Goal: Information Seeking & Learning: Learn about a topic

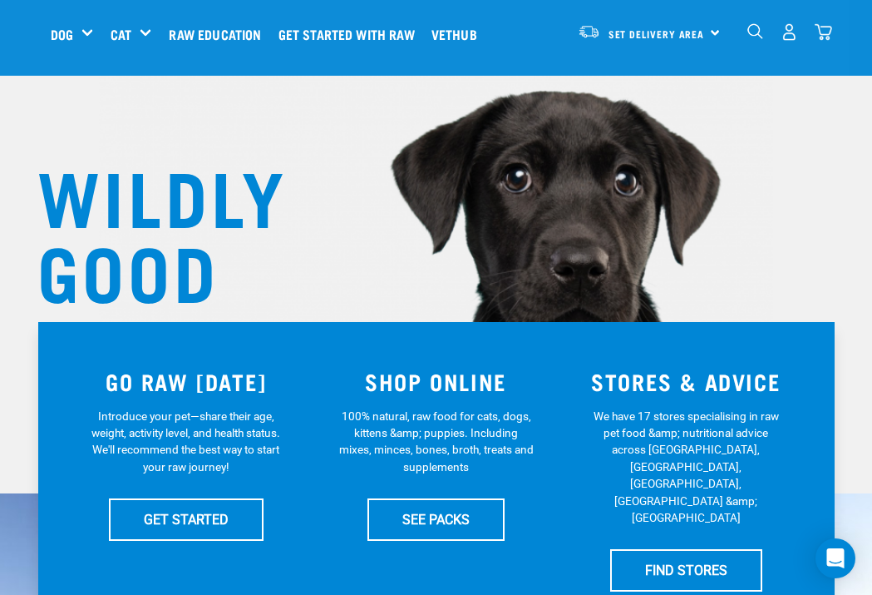
scroll to position [73, 0]
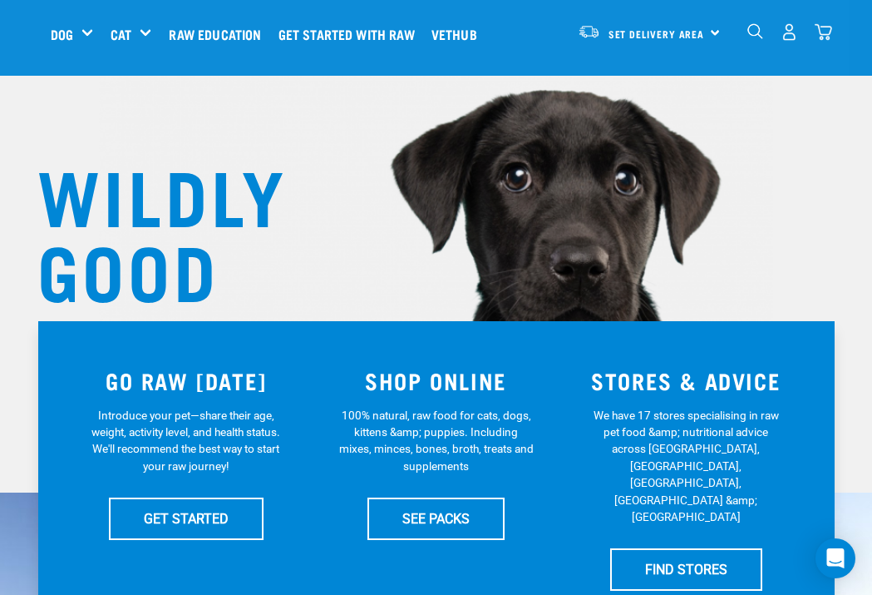
click at [0, 0] on div "Green Tripe" at bounding box center [0, 0] width 0 height 0
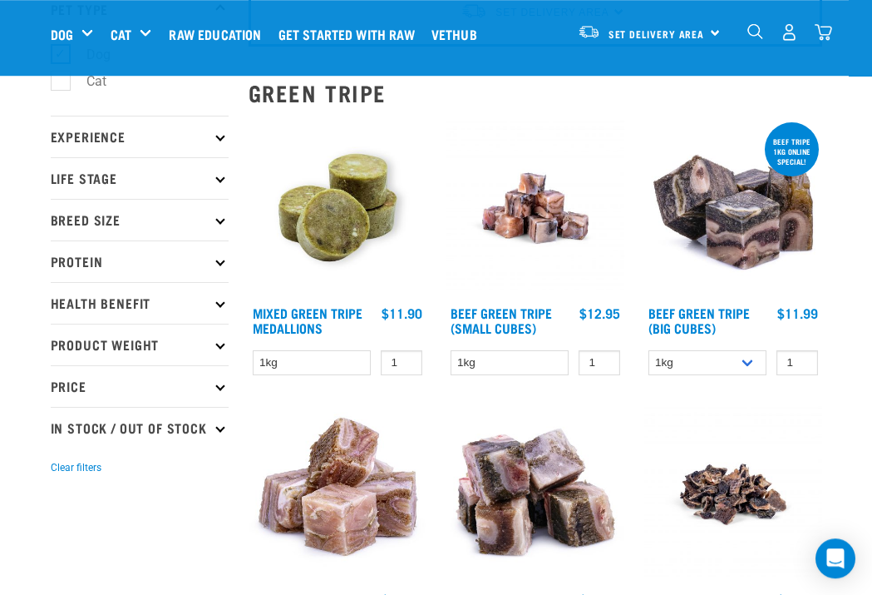
scroll to position [128, 0]
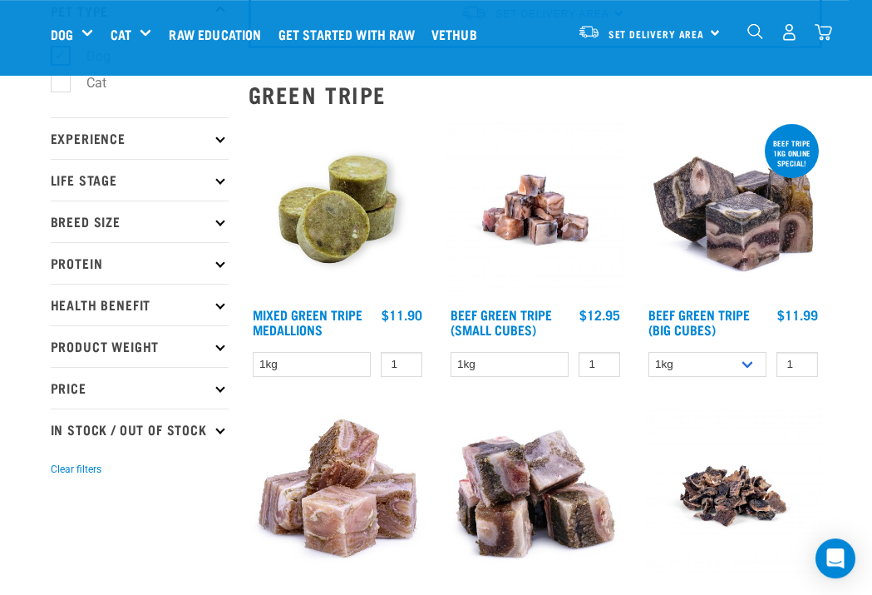
click at [305, 319] on link "Mixed Green Tripe Medallions" at bounding box center [308, 321] width 110 height 22
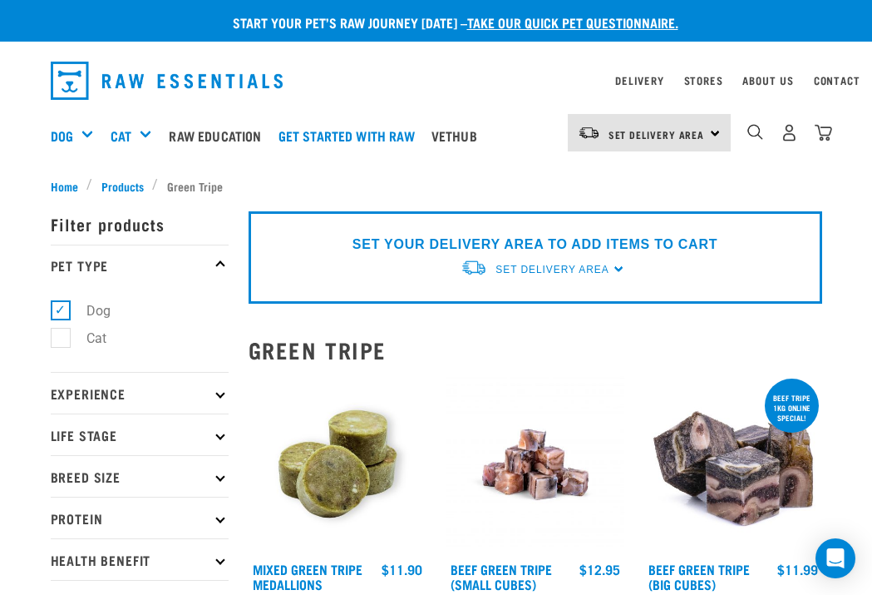
click at [136, 179] on span "Products" at bounding box center [122, 185] width 42 height 17
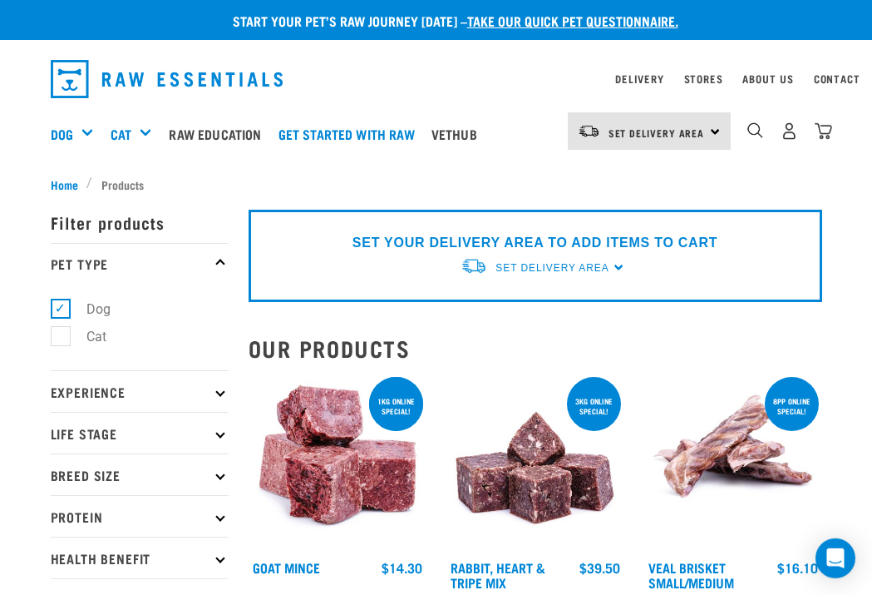
scroll to position [14, 0]
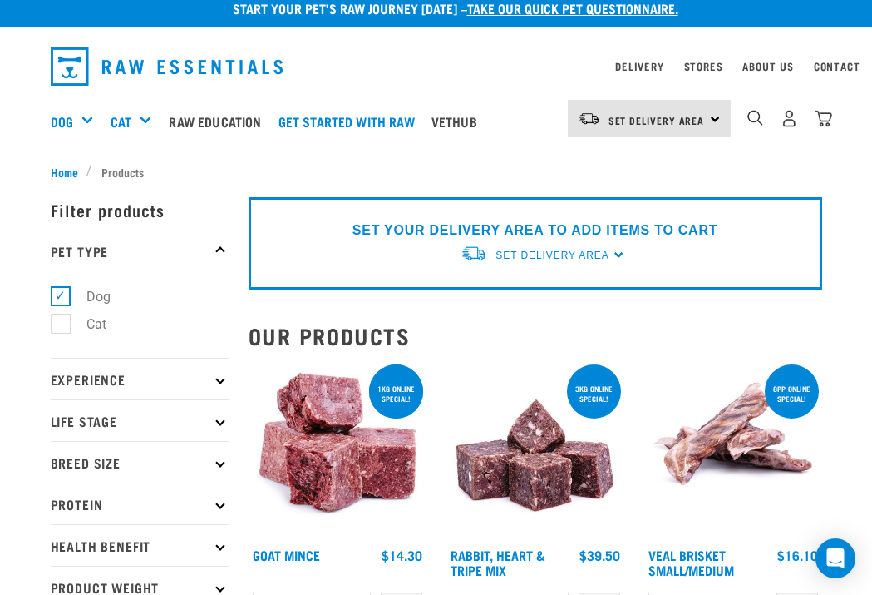
click at [0, 0] on div "Bone Broth" at bounding box center [0, 0] width 0 height 0
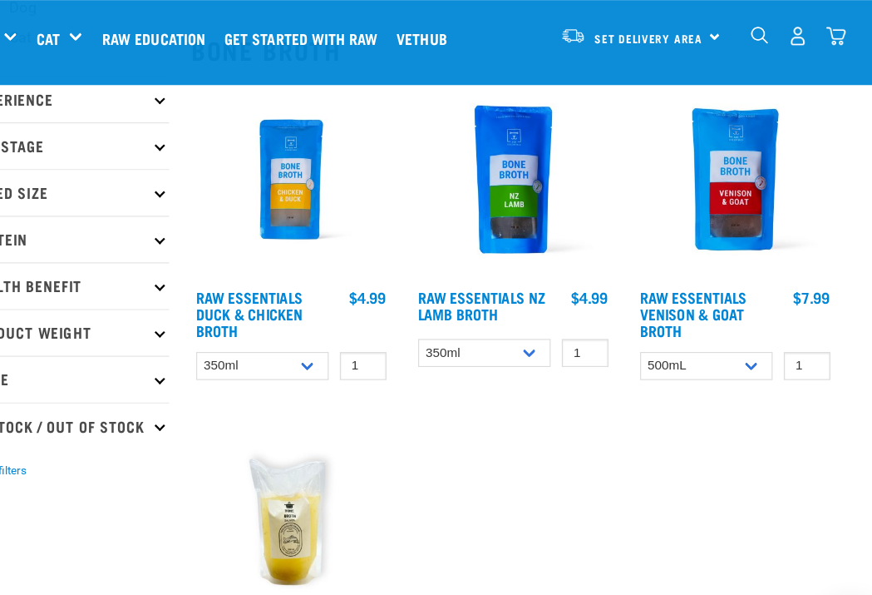
scroll to position [177, 0]
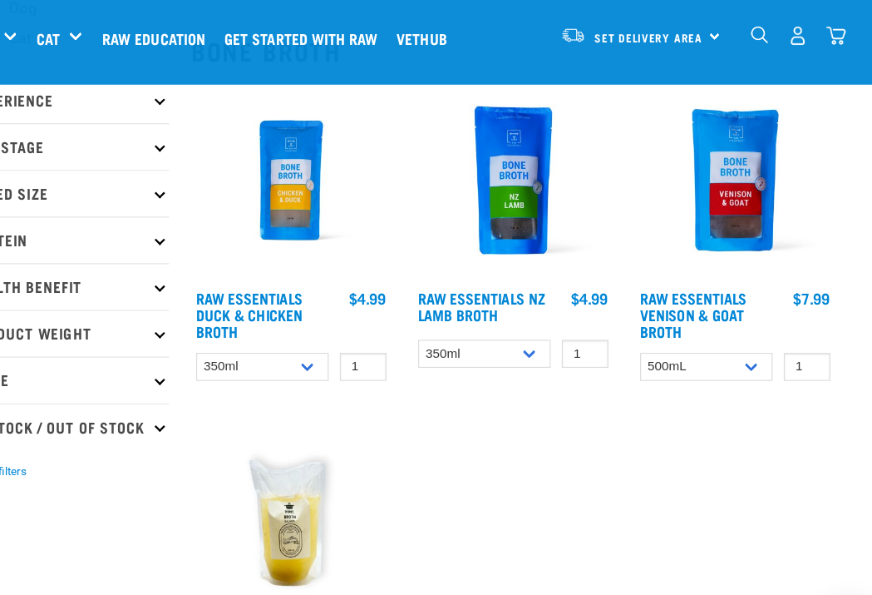
click at [253, 273] on link "Raw Essentials Duck & Chicken Broth" at bounding box center [301, 279] width 96 height 37
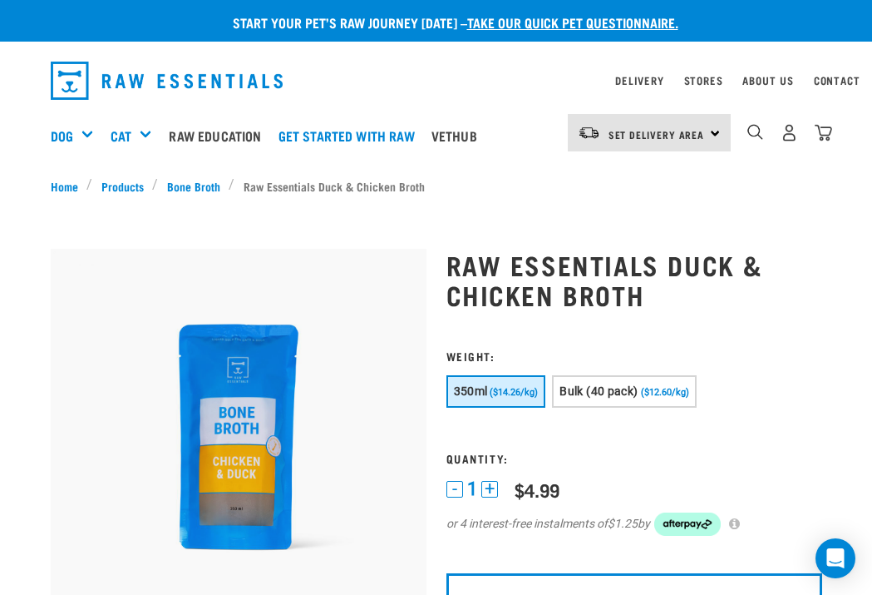
click at [73, 133] on link "Dog" at bounding box center [62, 136] width 22 height 20
click at [73, 131] on link "Dog" at bounding box center [62, 136] width 22 height 20
click at [81, 126] on div "Dog" at bounding box center [79, 135] width 56 height 67
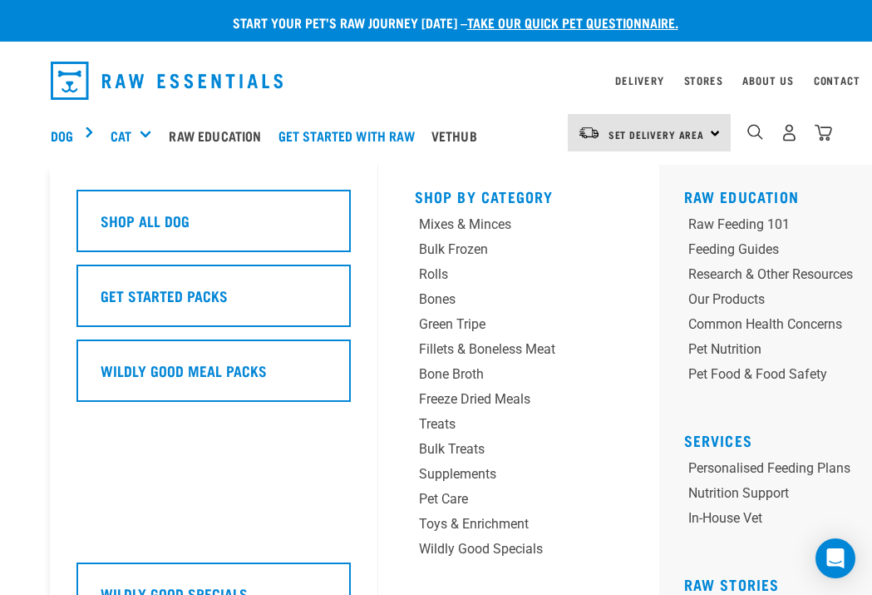
click at [88, 133] on div "Dog" at bounding box center [79, 135] width 56 height 67
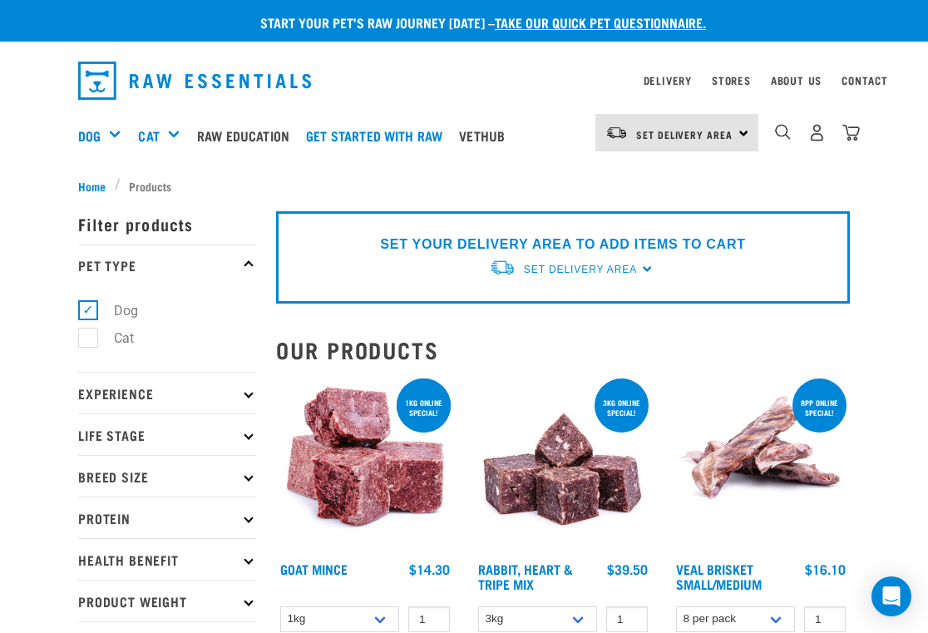
click at [744, 83] on link "Stores" at bounding box center [731, 80] width 39 height 6
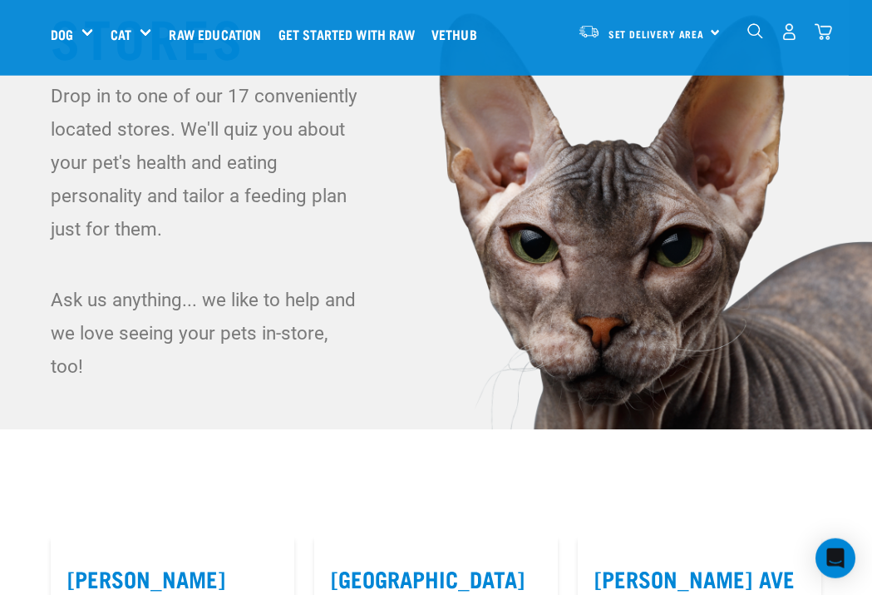
scroll to position [96, 0]
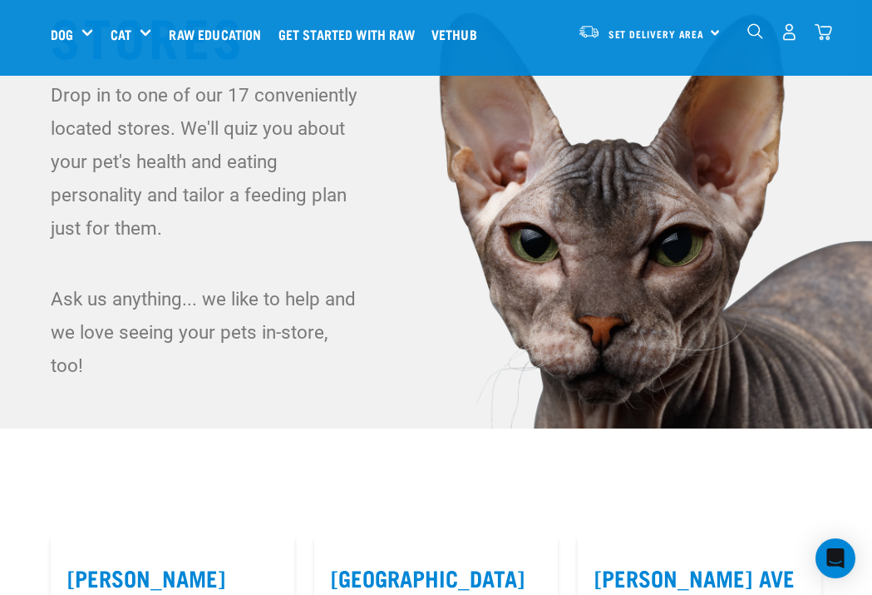
click at [0, 0] on div "Bulk Treats" at bounding box center [0, 0] width 0 height 0
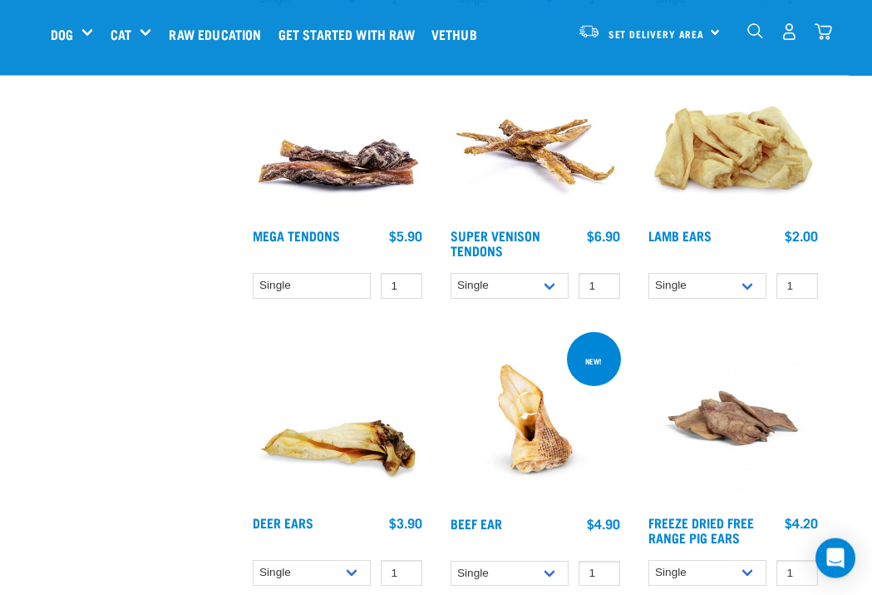
scroll to position [1067, 0]
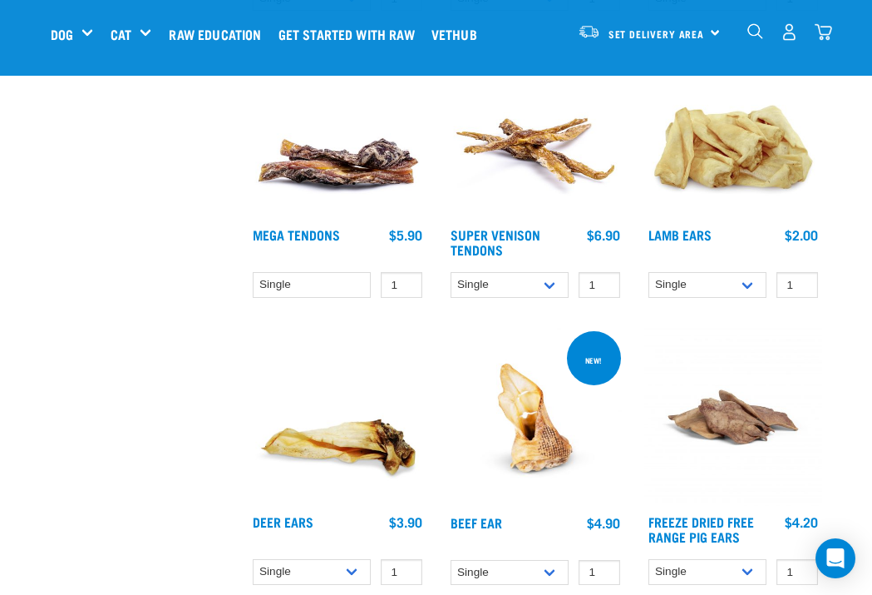
click at [692, 238] on link "Lamb Ears" at bounding box center [680, 233] width 63 height 7
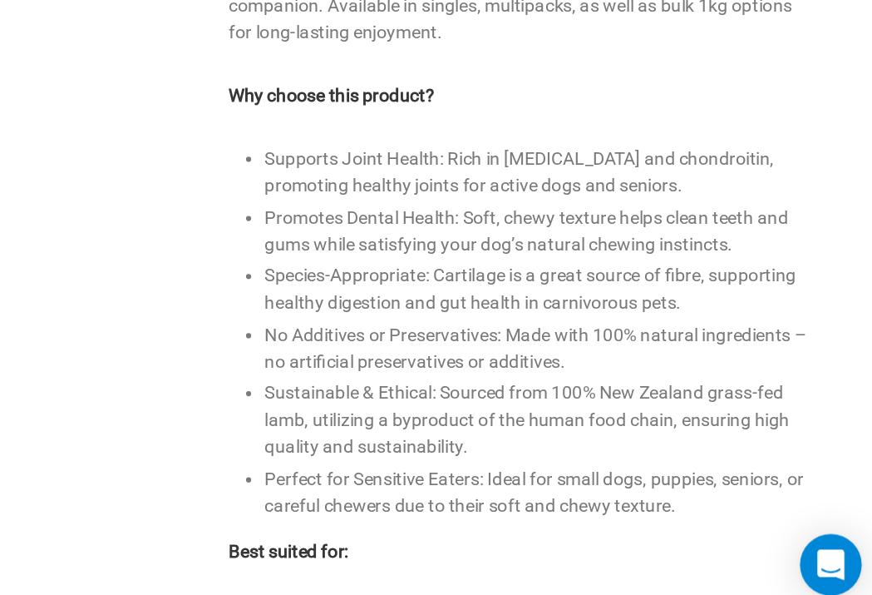
scroll to position [484, 0]
